Goal: Navigation & Orientation: Find specific page/section

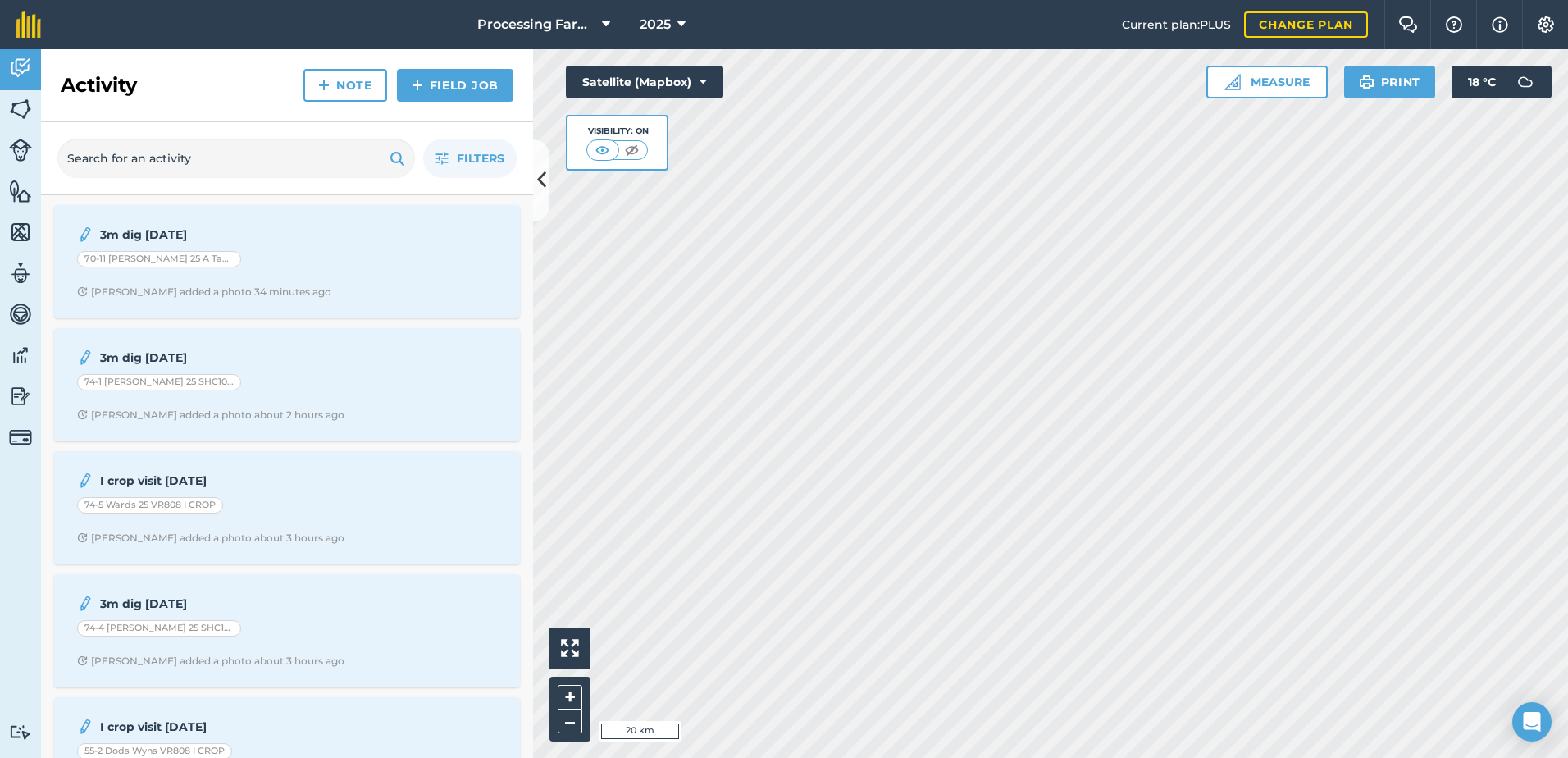
drag, startPoint x: 0, startPoint y: 0, endPoint x: 137, endPoint y: 78, distance: 157.6
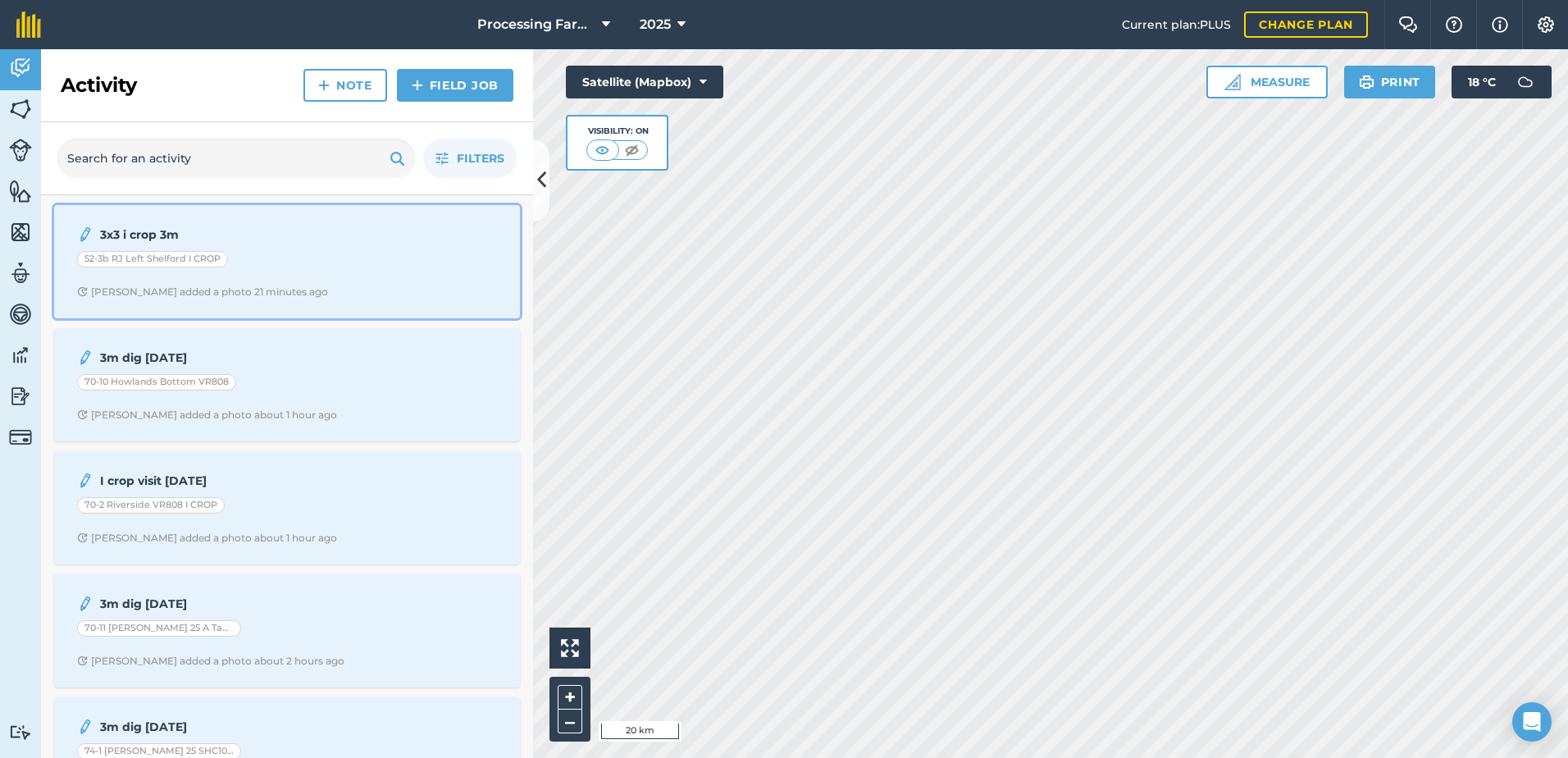
click at [344, 291] on span "[PERSON_NAME] added a photo 21 minutes ago" at bounding box center [286, 292] width 420 height 13
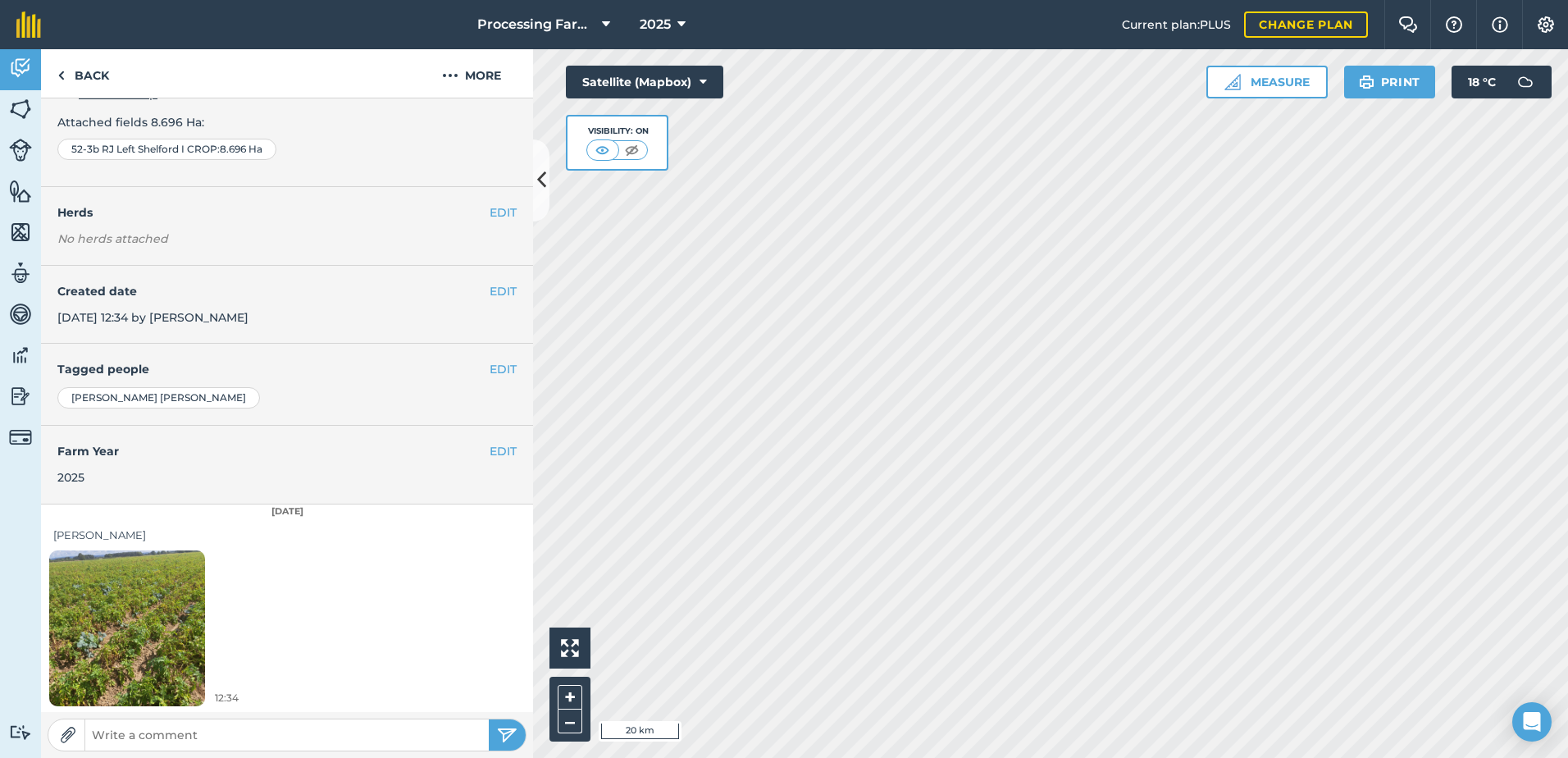
scroll to position [117, 0]
click at [122, 626] on img at bounding box center [127, 627] width 156 height 208
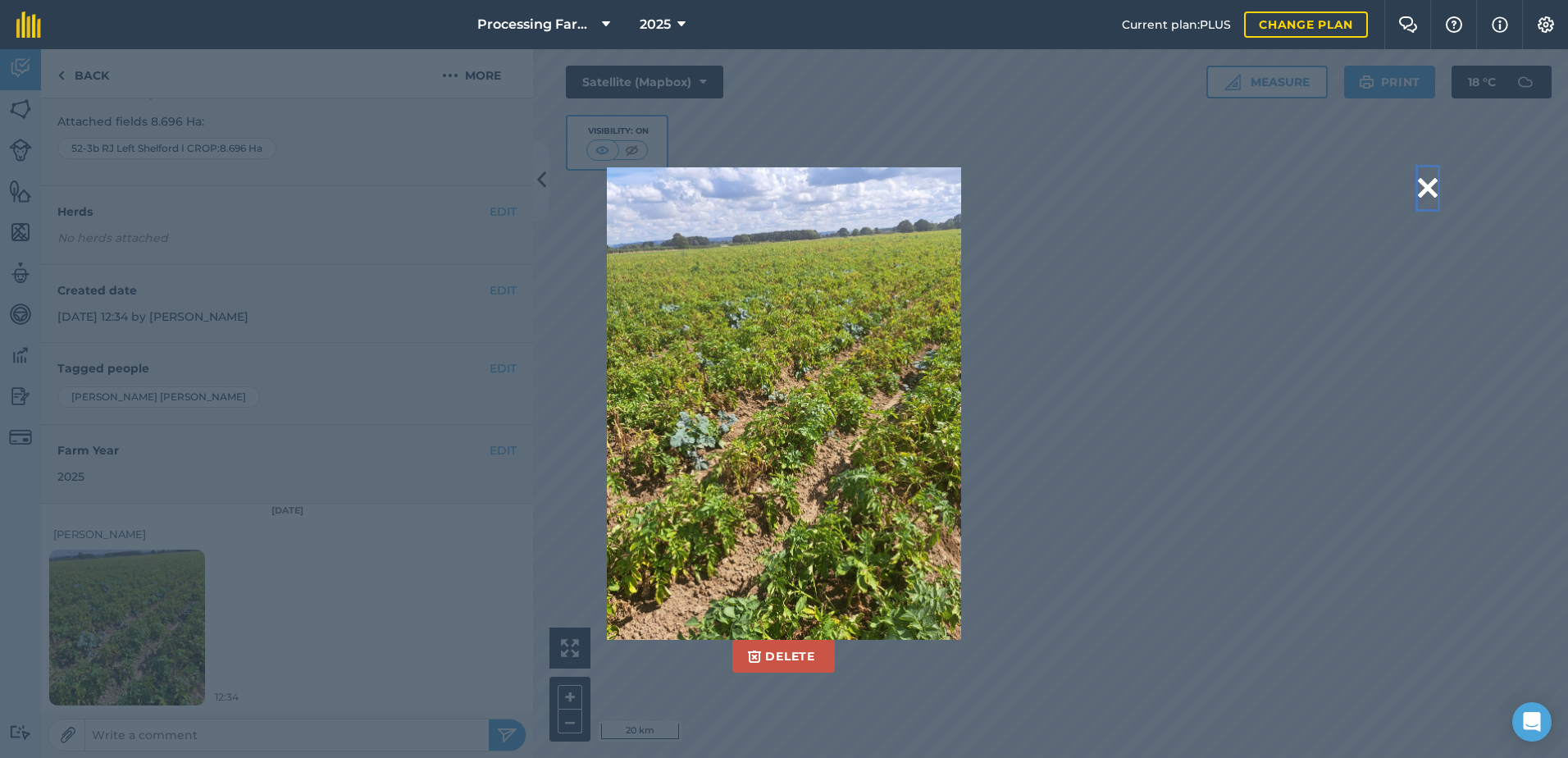
click at [1427, 198] on button at bounding box center [1428, 187] width 20 height 42
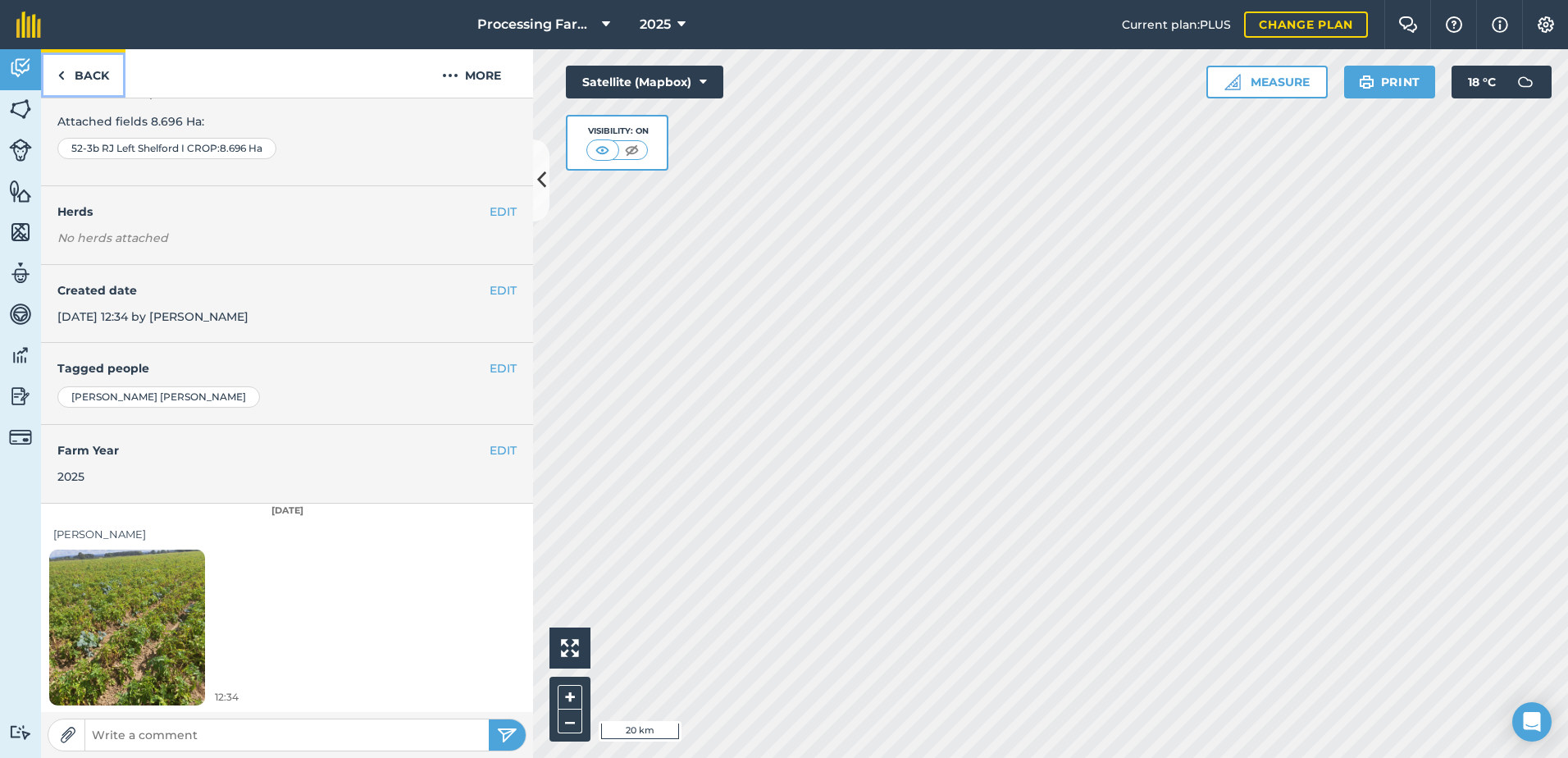
click at [95, 70] on link "Back" at bounding box center [83, 73] width 85 height 48
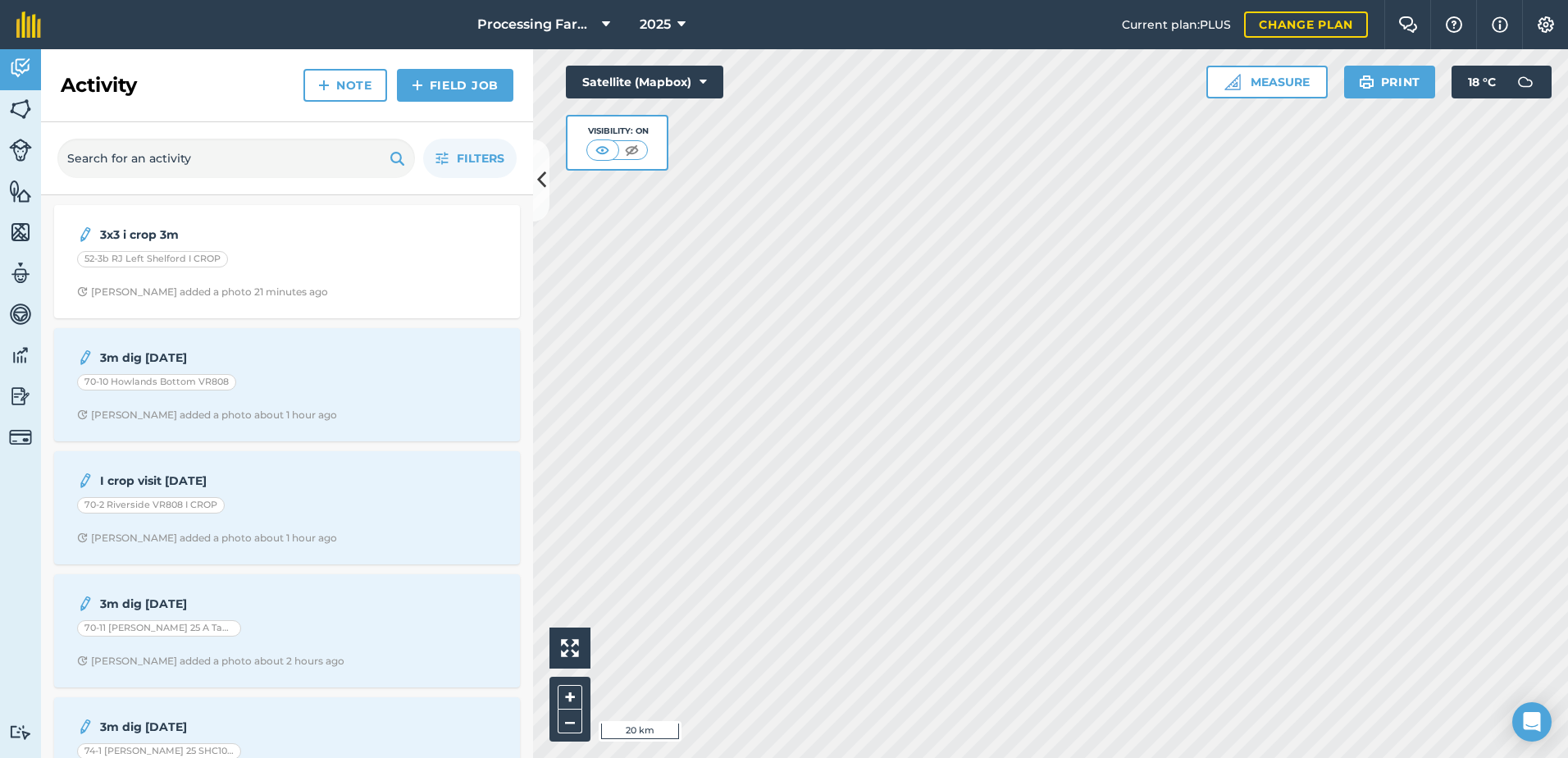
drag, startPoint x: 207, startPoint y: 105, endPoint x: 198, endPoint y: 97, distance: 12.0
click at [497, 163] on span "Filters" at bounding box center [480, 158] width 47 height 18
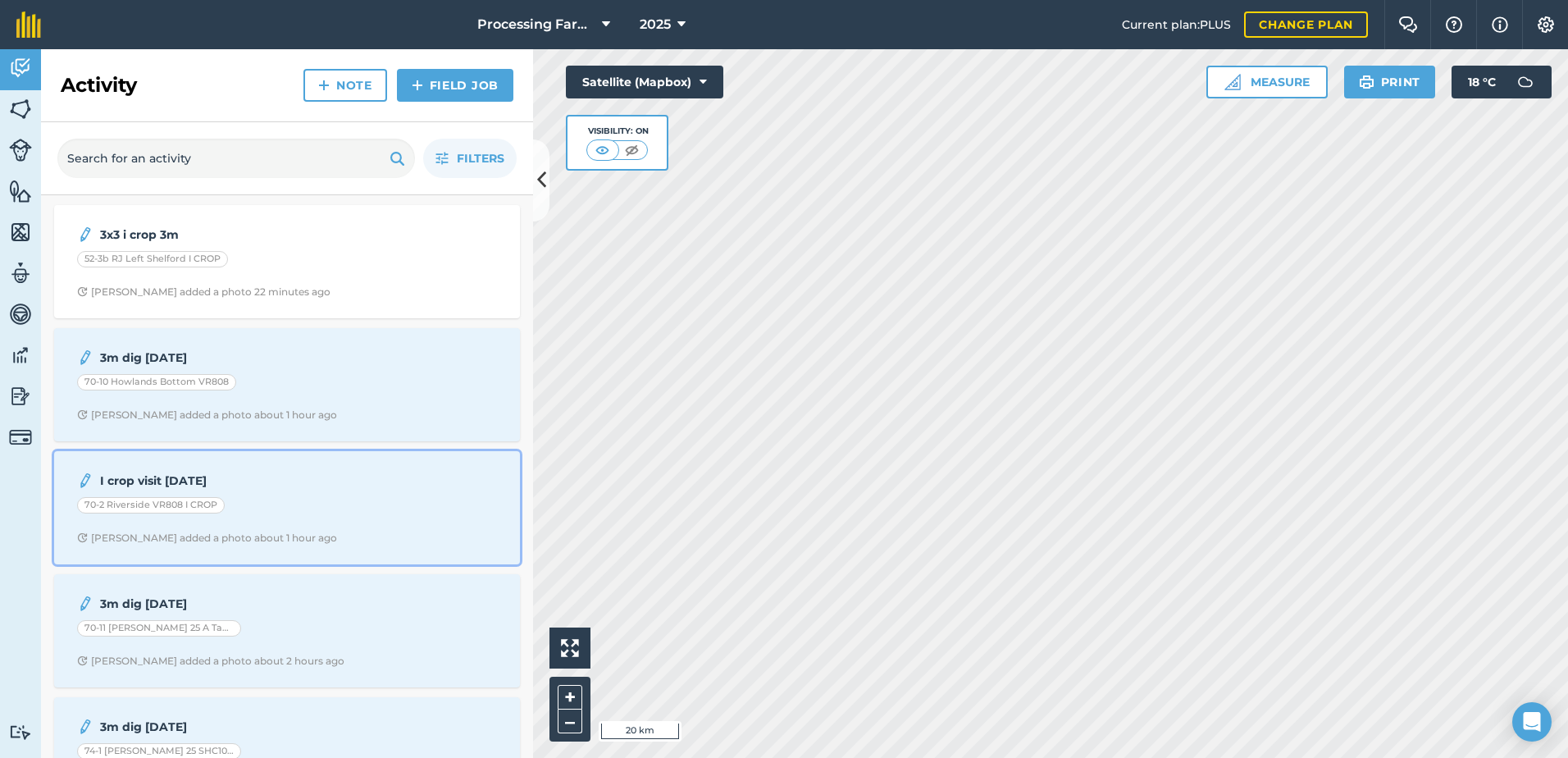
click at [418, 478] on div "I crop visit [DATE]" at bounding box center [286, 481] width 420 height 20
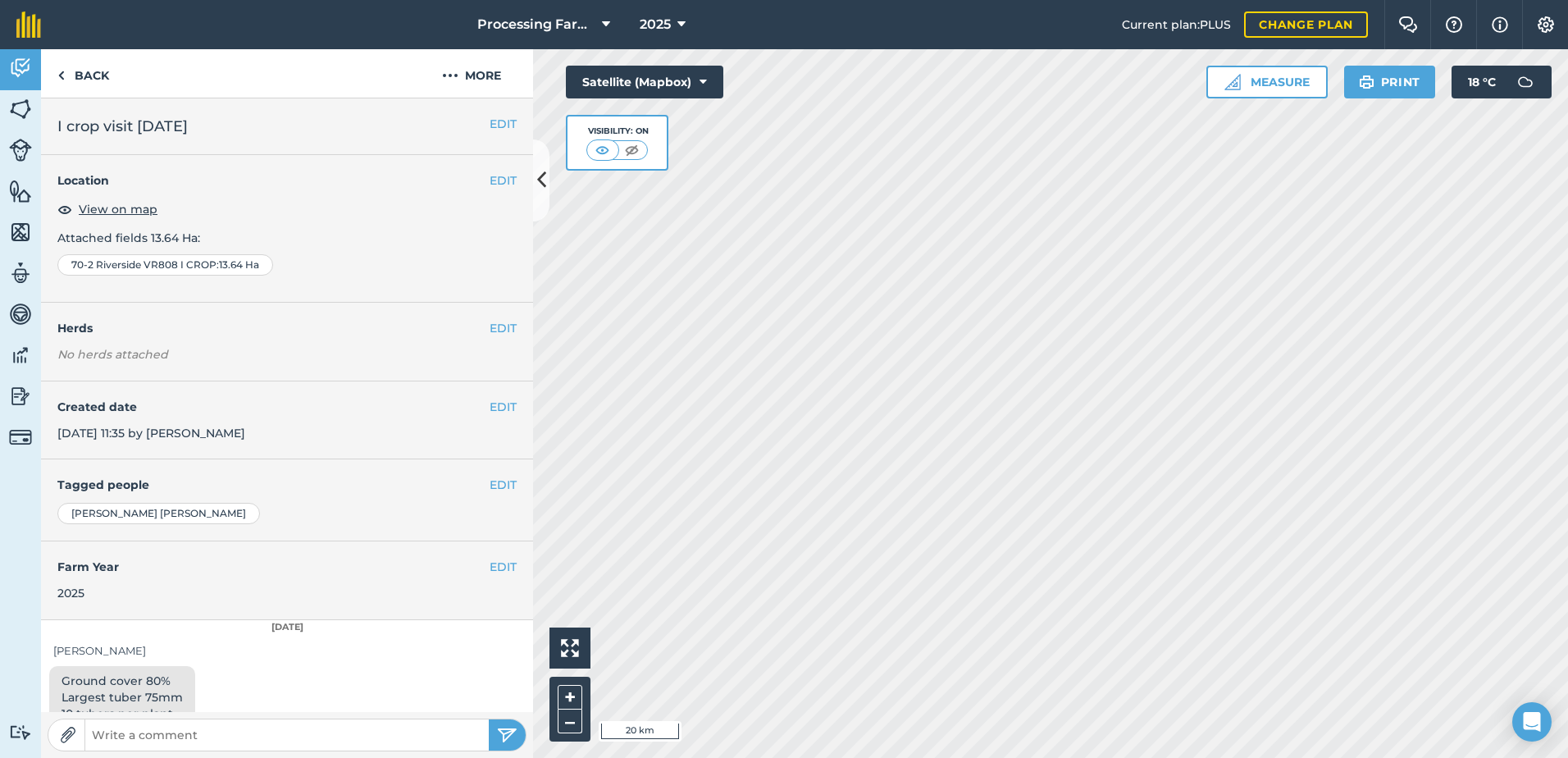
scroll to position [41, 0]
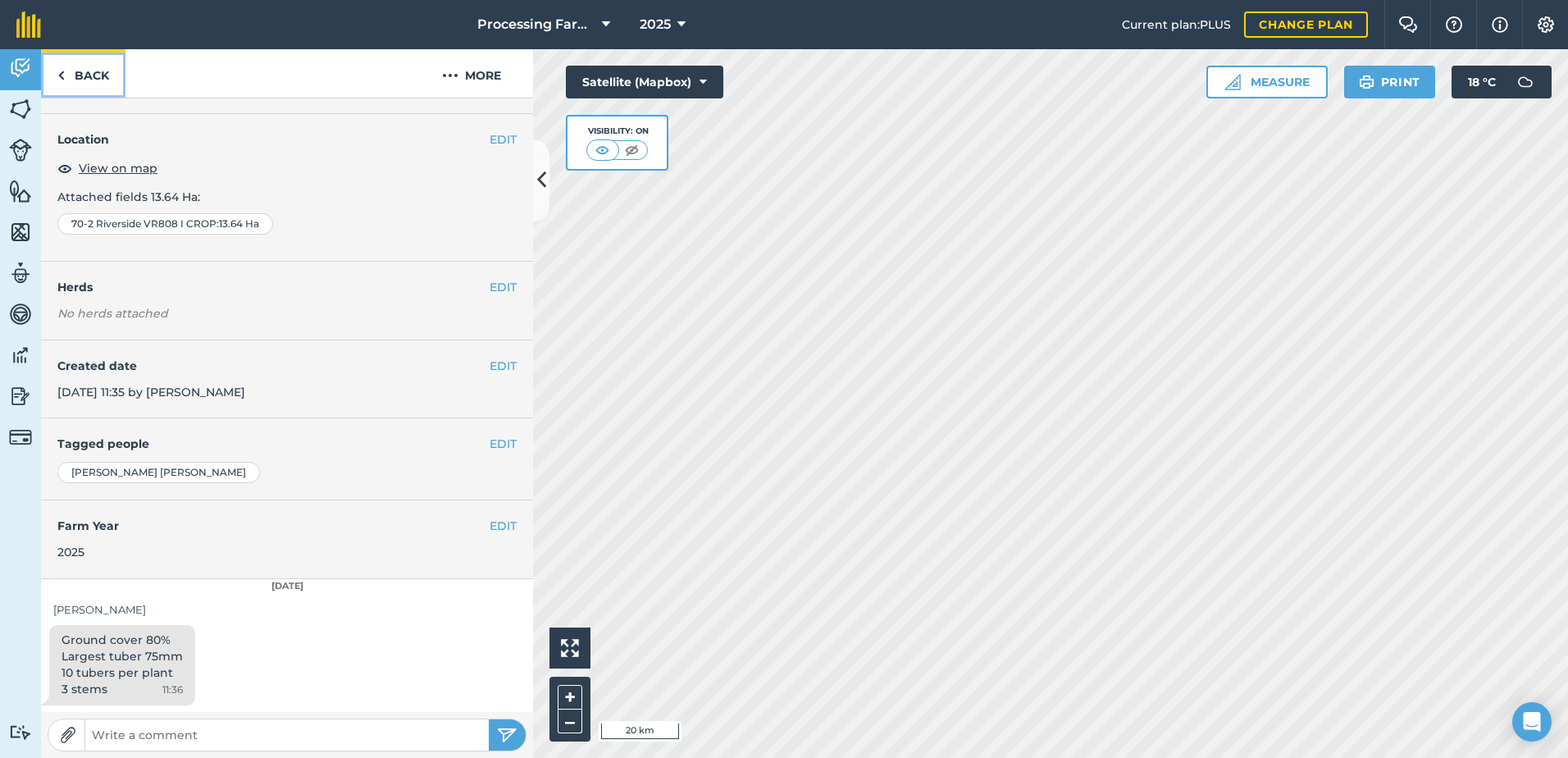
click at [91, 75] on link "Back" at bounding box center [83, 73] width 85 height 48
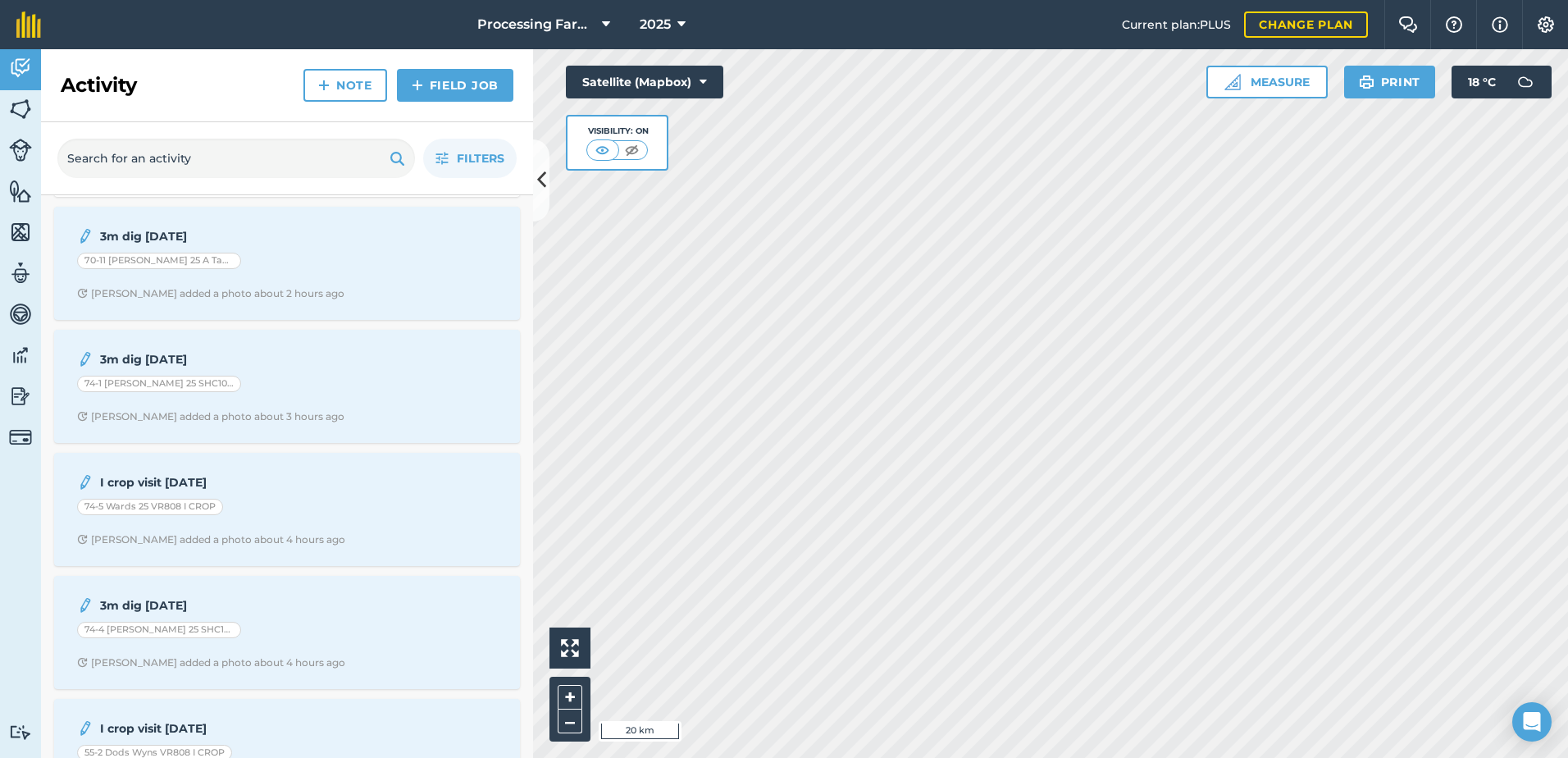
scroll to position [492, 0]
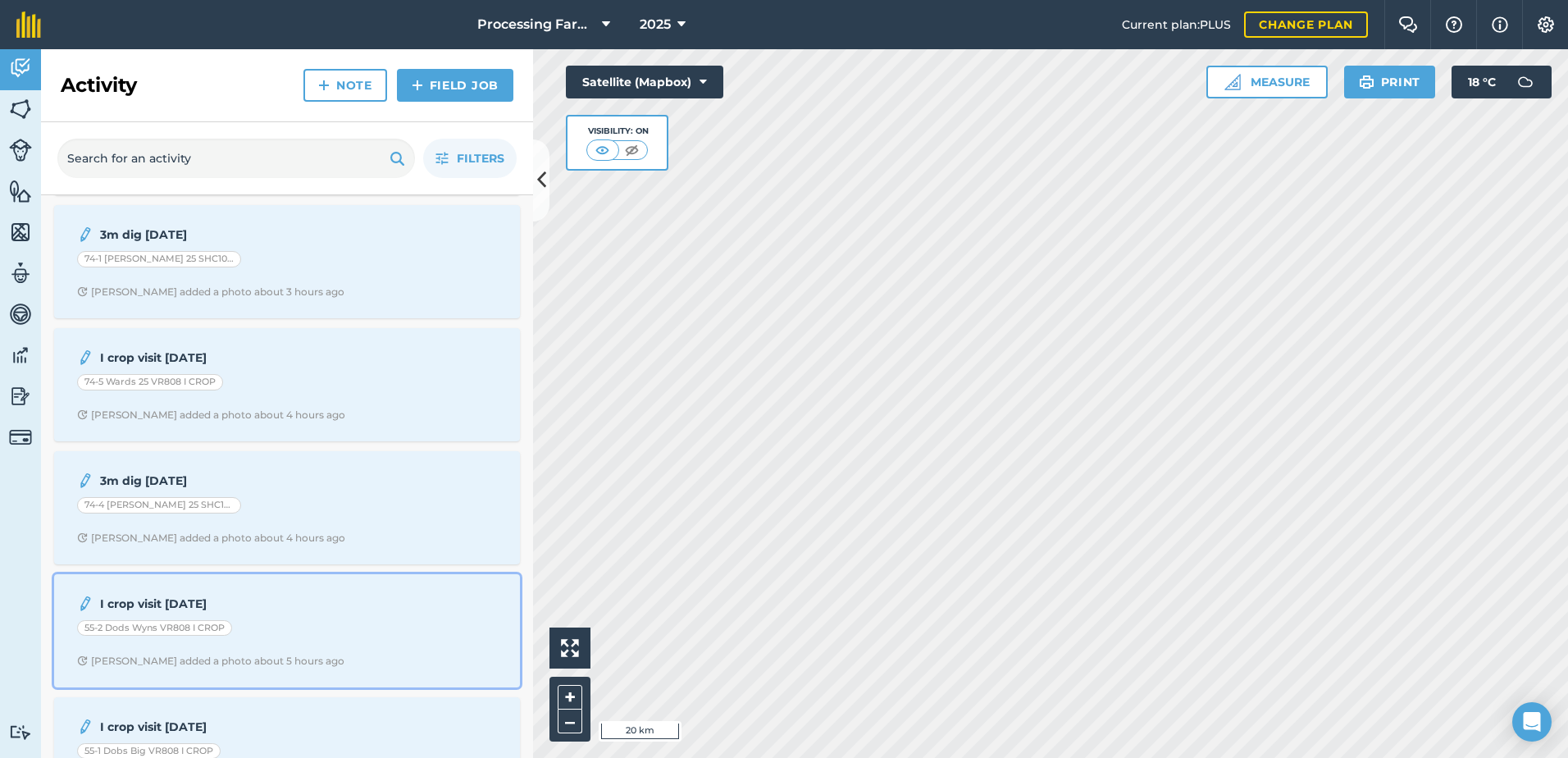
click at [196, 623] on div "55-2 Dods Wyns VR808 I CROP" at bounding box center [154, 629] width 155 height 16
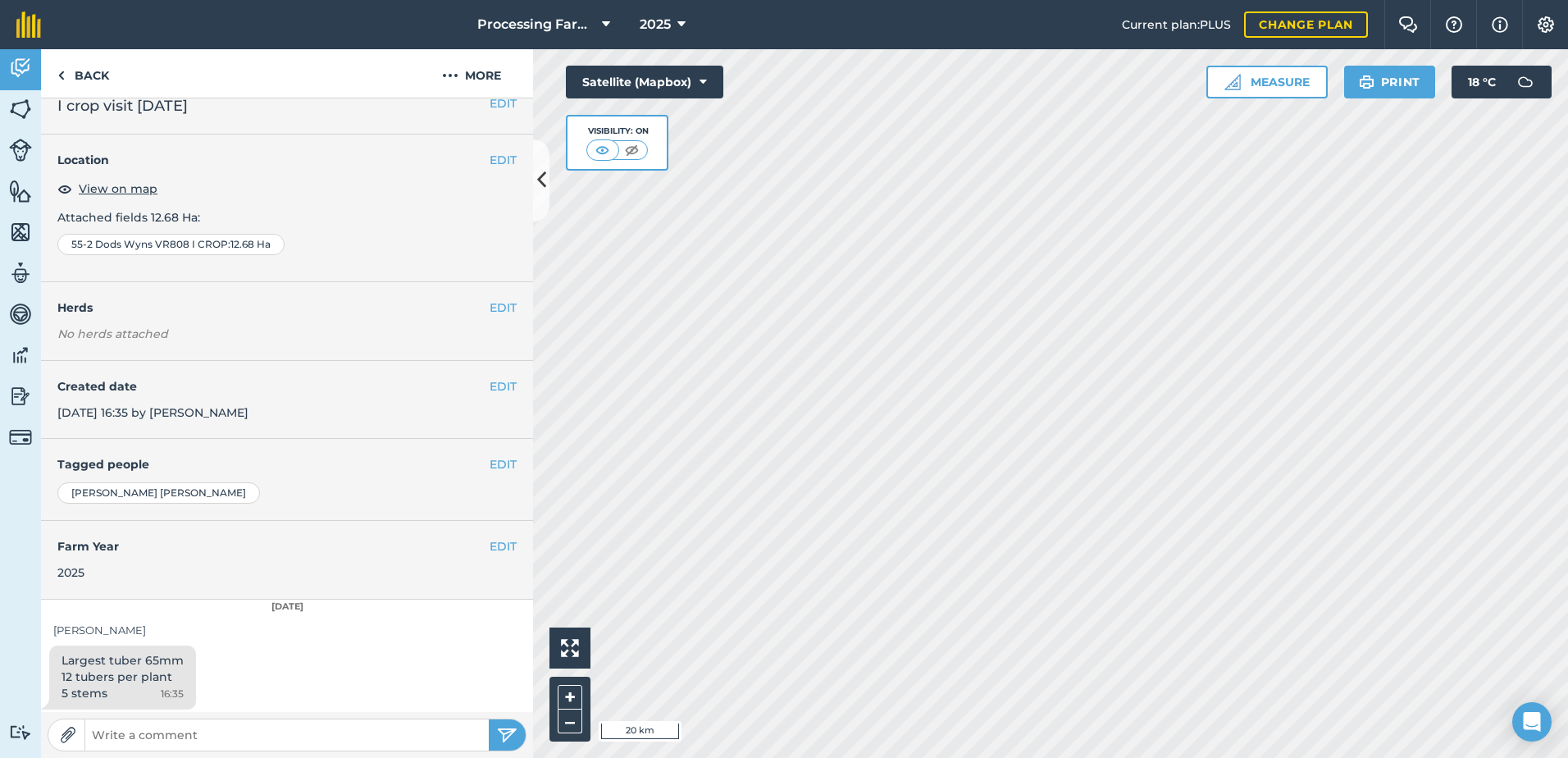
scroll to position [25, 0]
click at [127, 184] on span "View on map" at bounding box center [118, 185] width 79 height 18
